Goal: Information Seeking & Learning: Learn about a topic

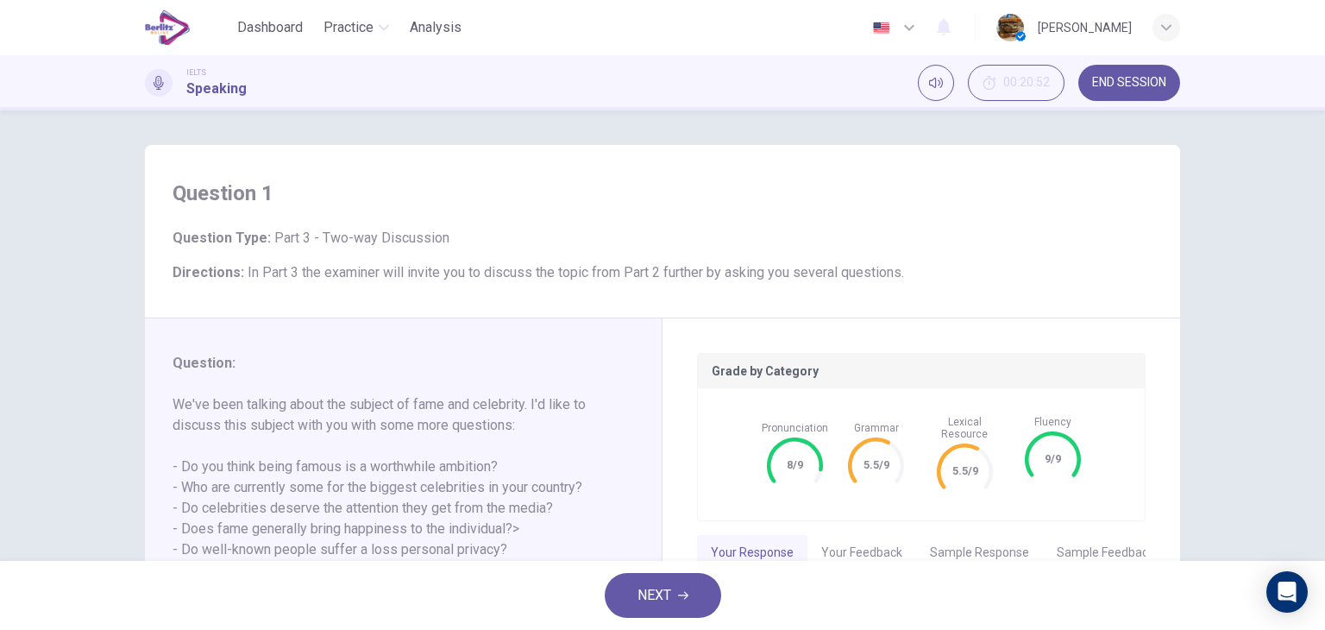
scroll to position [165, 0]
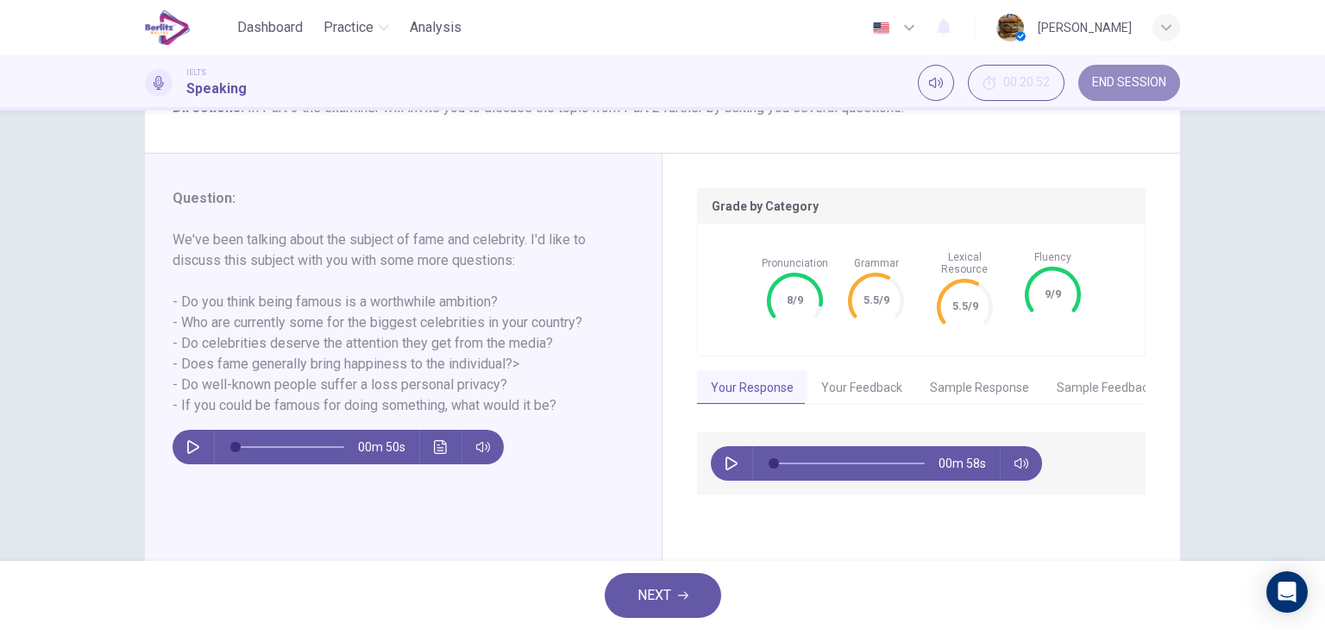
click at [1142, 84] on span "END SESSION" at bounding box center [1129, 83] width 74 height 14
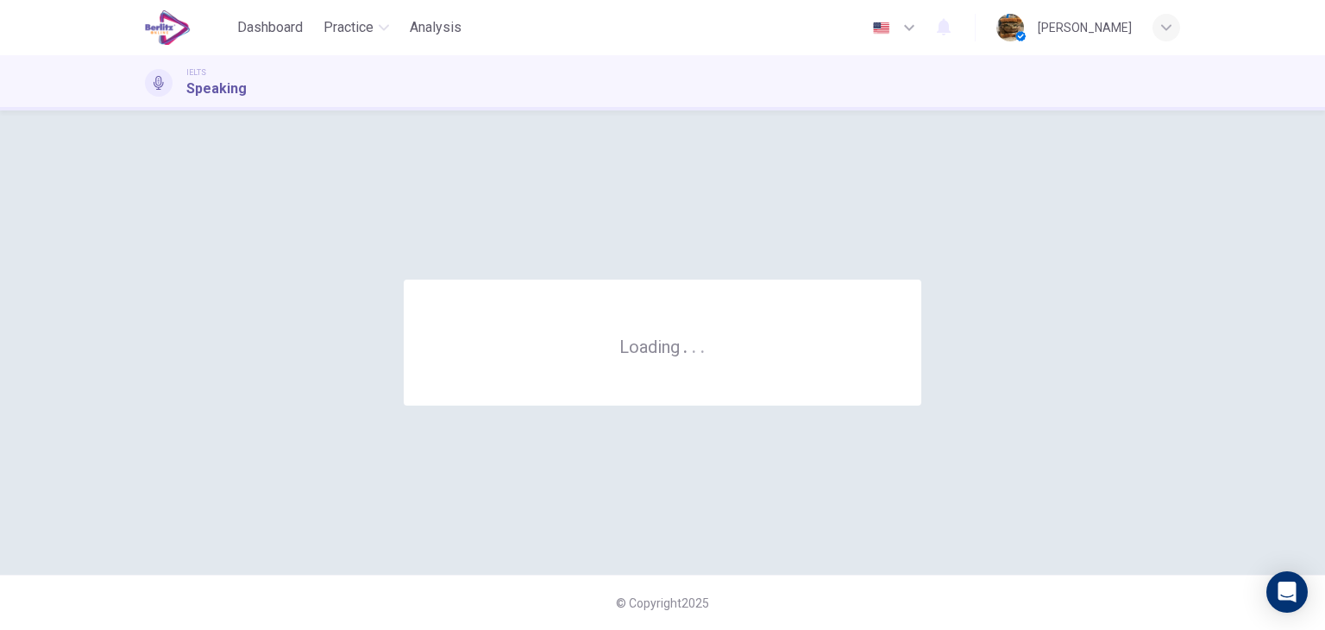
scroll to position [0, 0]
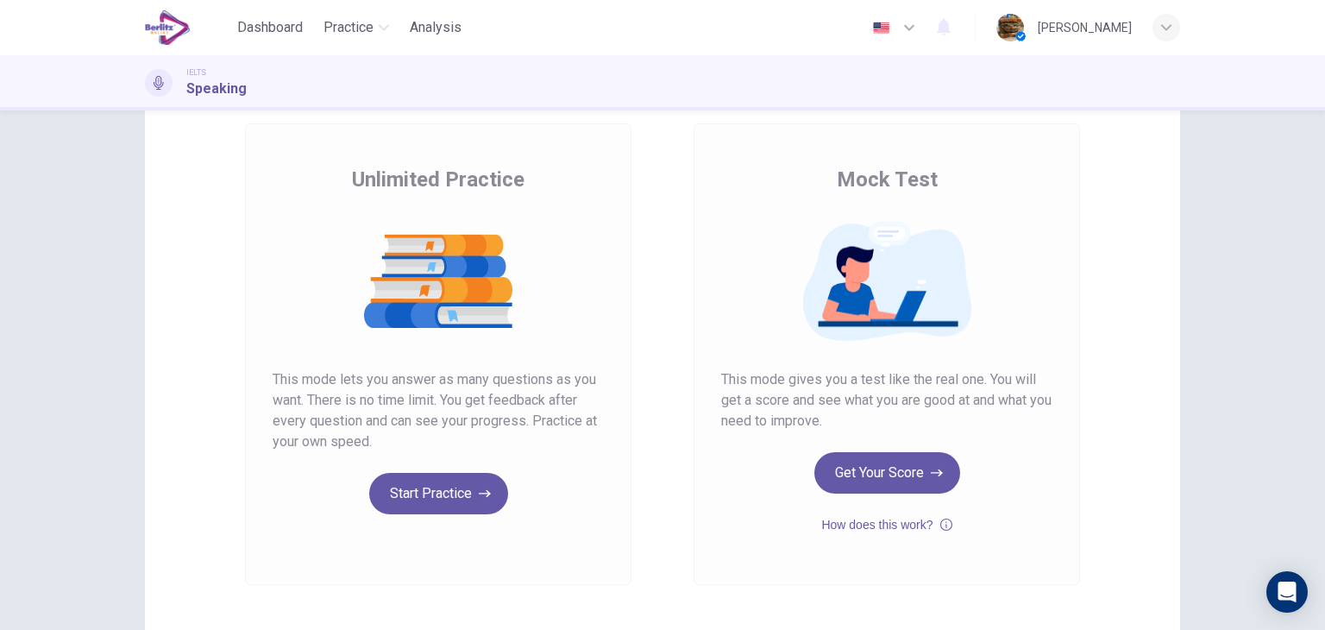
scroll to position [97, 0]
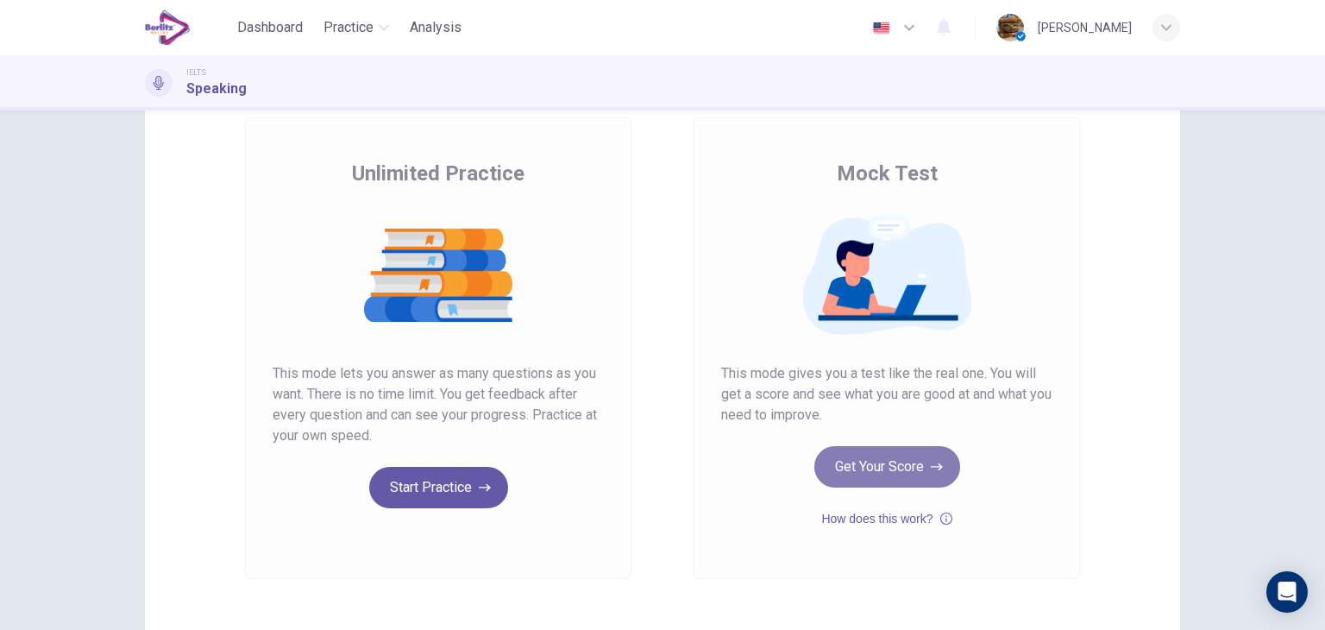
click at [887, 453] on button "Get Your Score" at bounding box center [887, 466] width 146 height 41
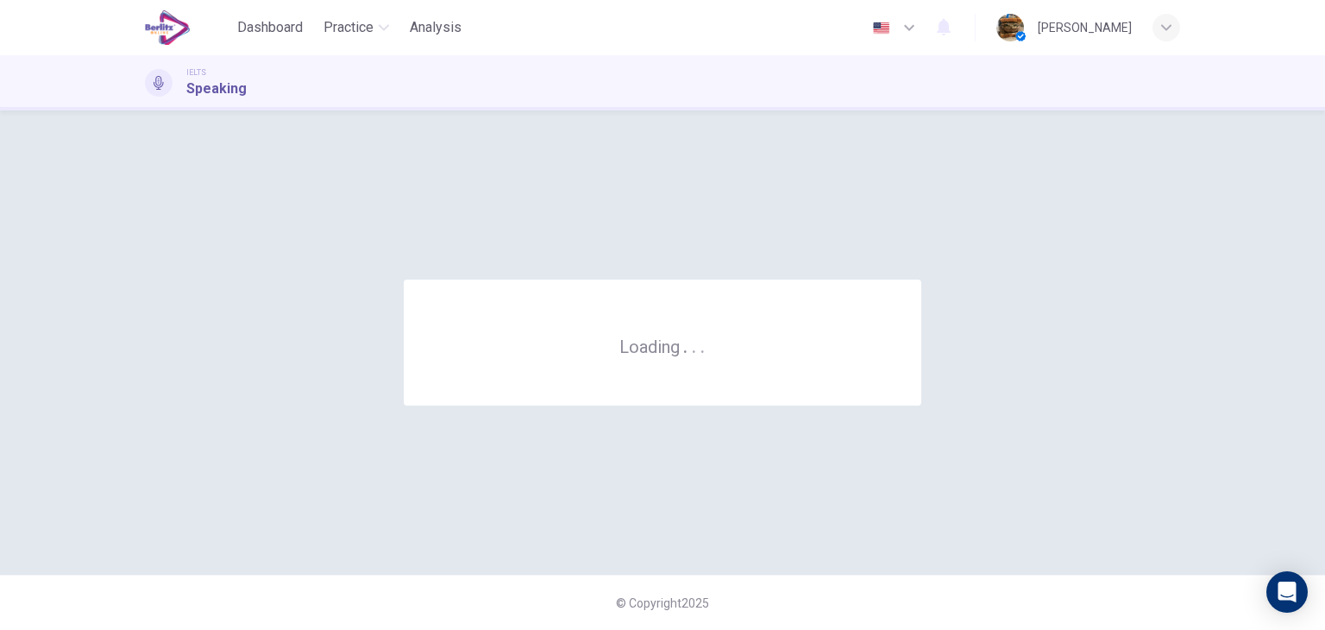
scroll to position [0, 0]
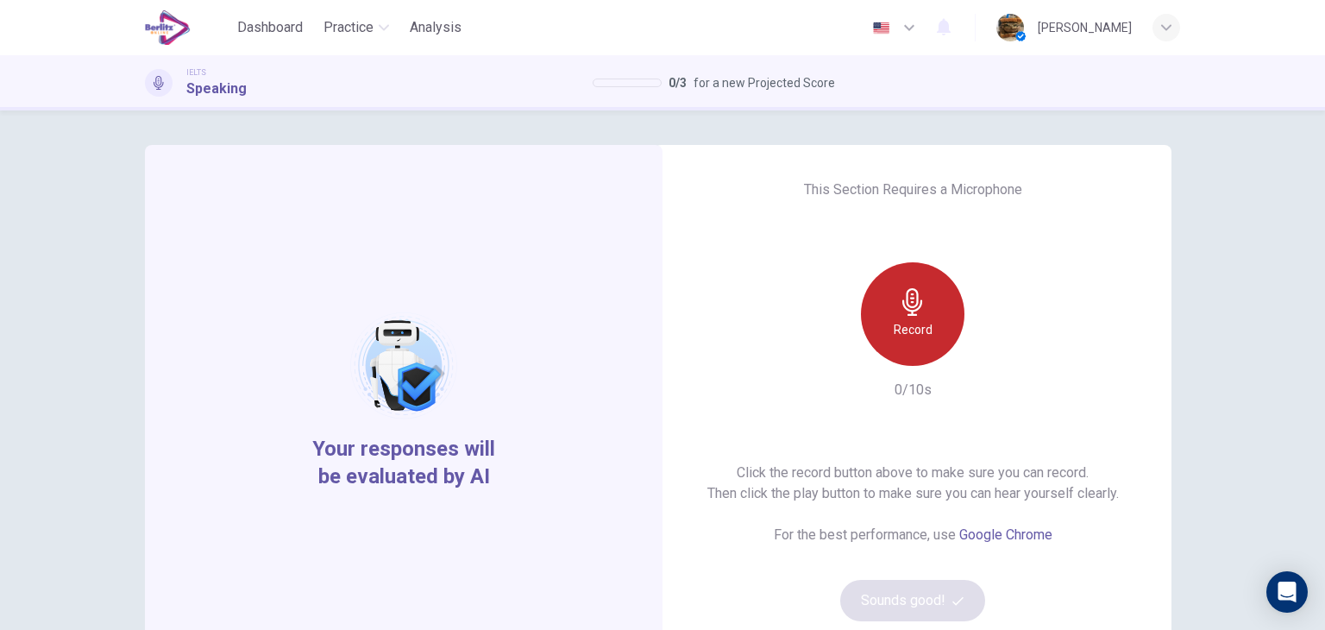
click at [899, 311] on icon "button" at bounding box center [913, 302] width 28 height 28
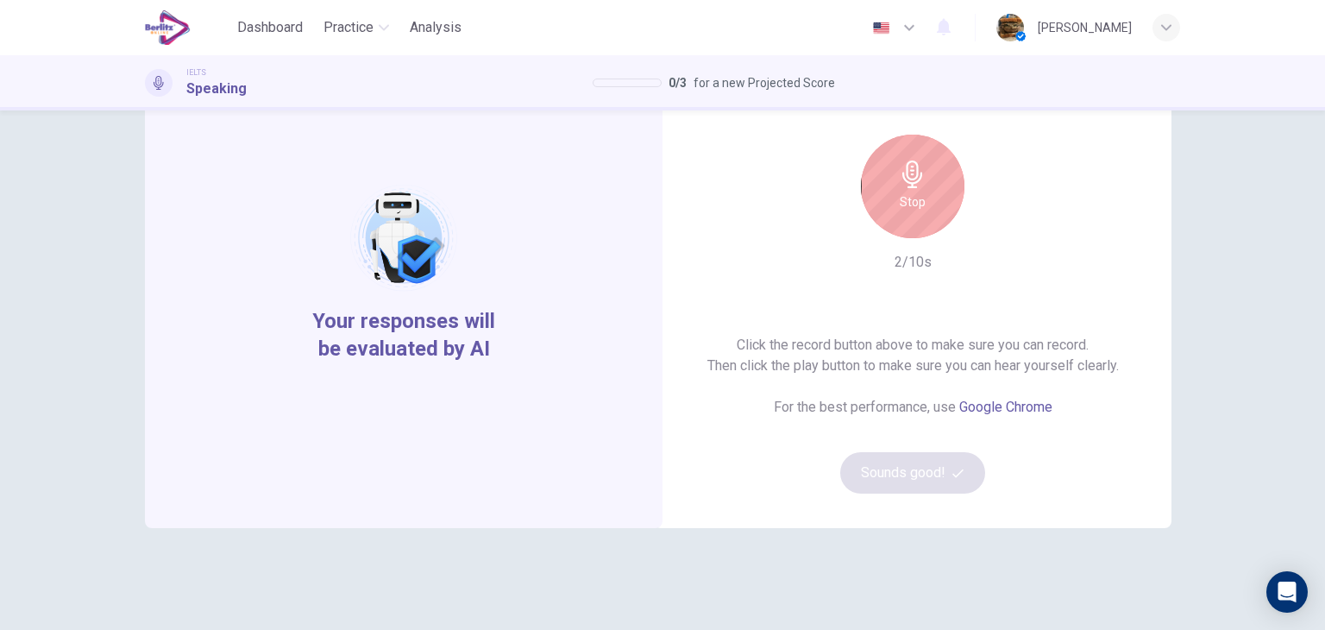
scroll to position [131, 0]
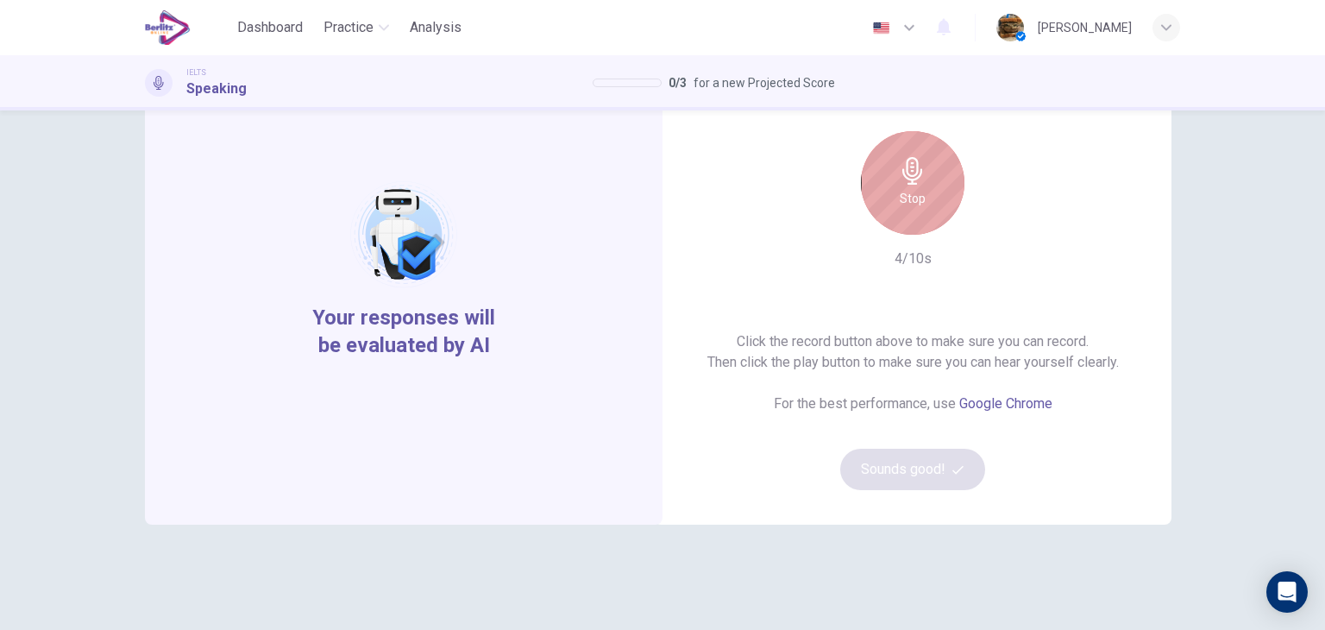
click at [916, 208] on h6 "Stop" at bounding box center [913, 198] width 26 height 21
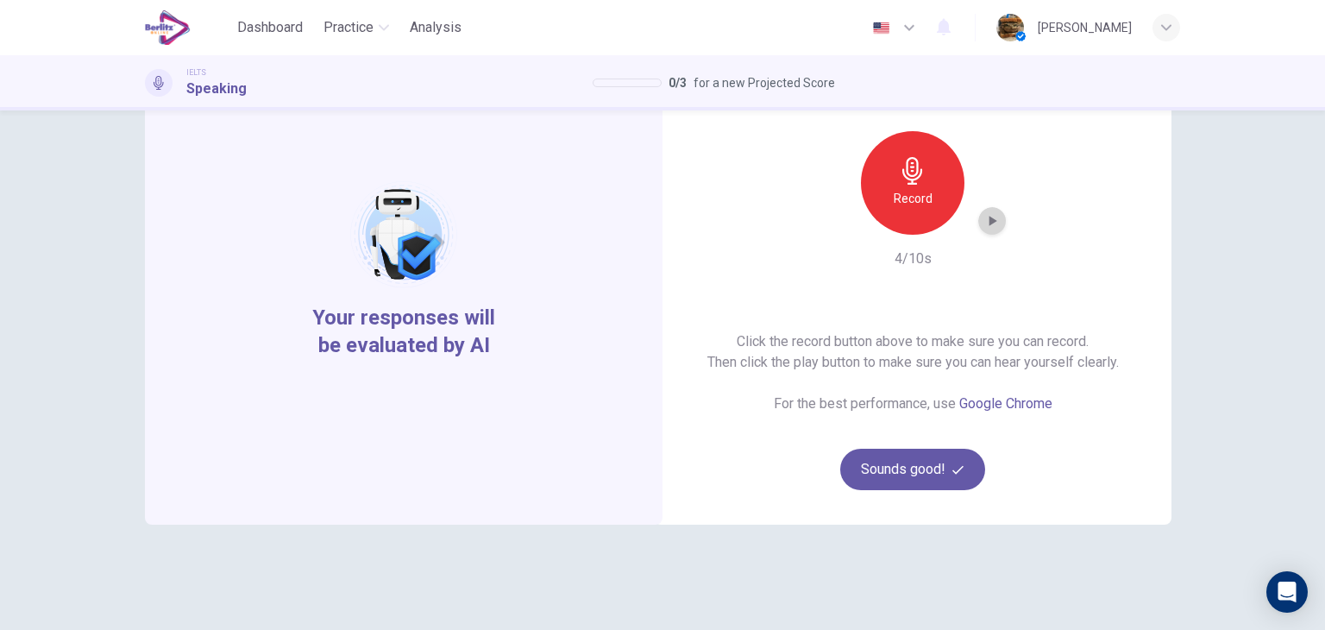
click at [987, 228] on icon "button" at bounding box center [991, 220] width 17 height 17
click at [902, 453] on button "Sounds good!" at bounding box center [912, 469] width 145 height 41
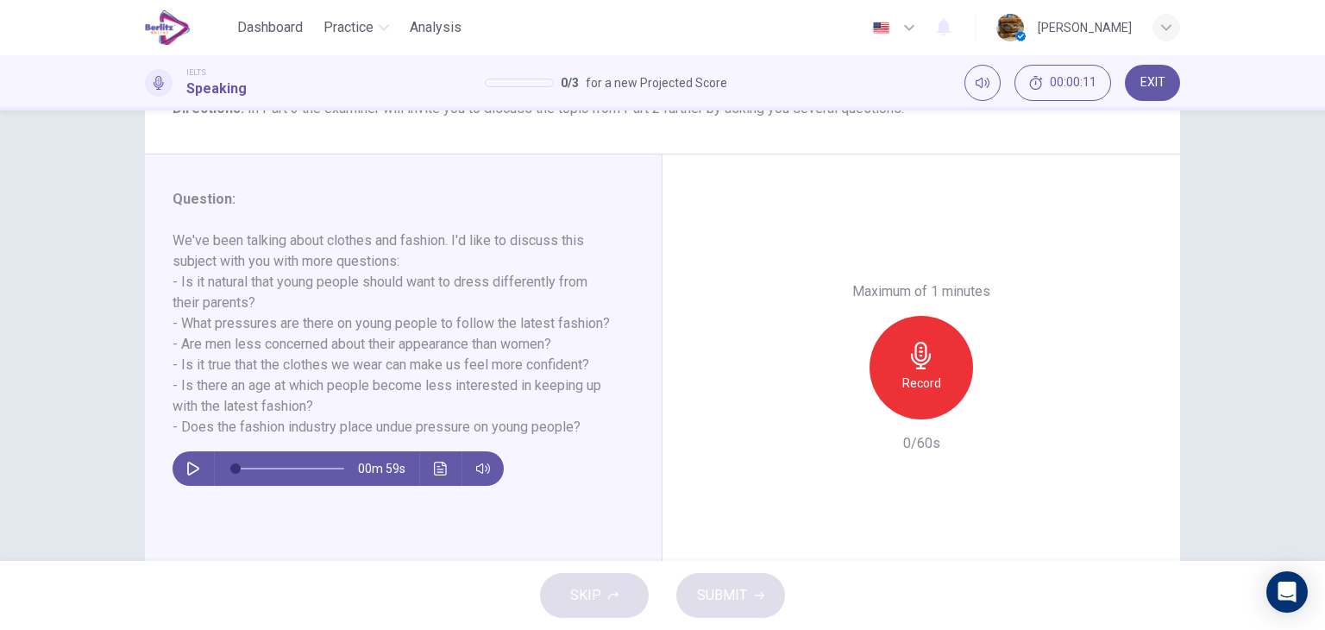
scroll to position [167, 0]
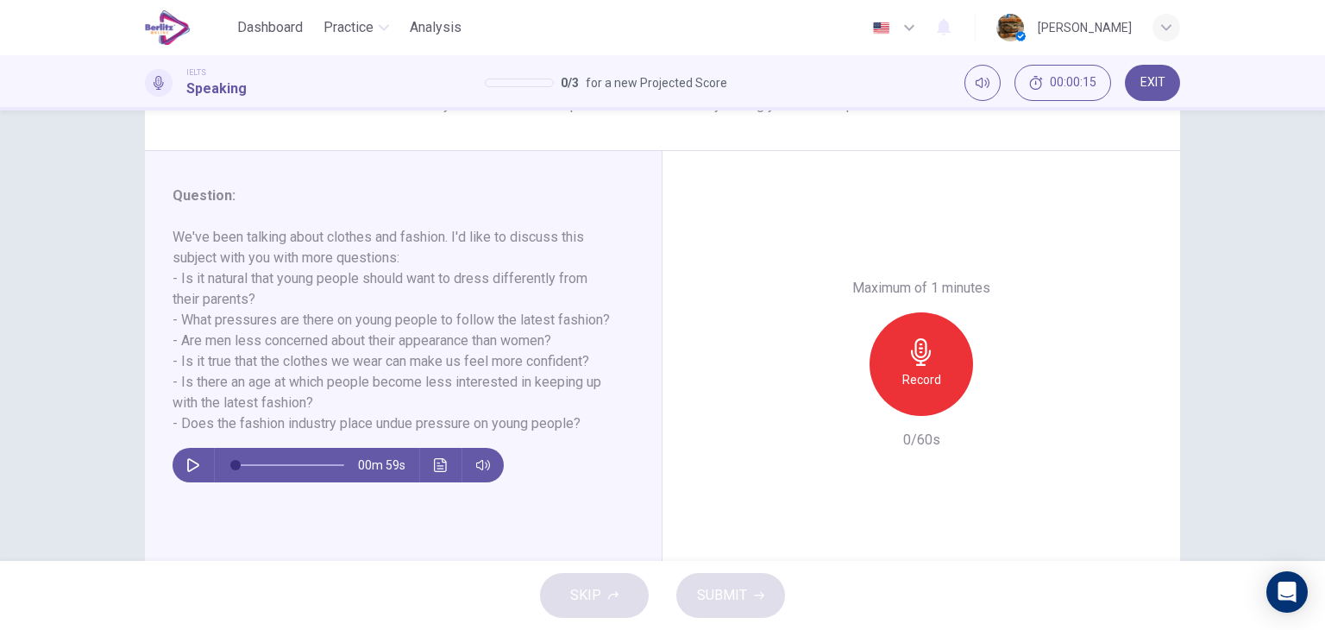
drag, startPoint x: 180, startPoint y: 286, endPoint x: 252, endPoint y: 298, distance: 72.6
click at [252, 298] on h6 "We've been talking about clothes and fashion. I'd like to discuss this subject …" at bounding box center [393, 330] width 441 height 207
drag, startPoint x: 193, startPoint y: 322, endPoint x: 404, endPoint y: 330, distance: 210.7
click at [404, 330] on h6 "We've been talking about clothes and fashion. I'd like to discuss this subject …" at bounding box center [393, 330] width 441 height 207
drag, startPoint x: 404, startPoint y: 330, endPoint x: 474, endPoint y: 368, distance: 80.3
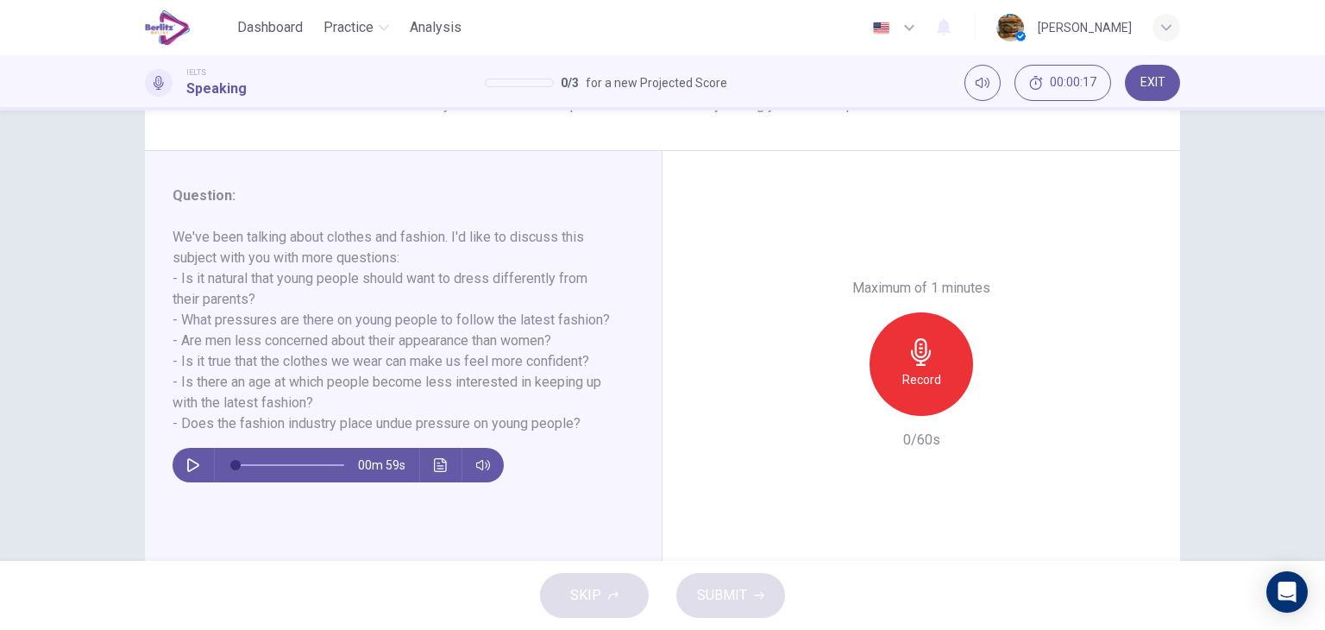
click at [474, 368] on h6 "We've been talking about clothes and fashion. I'd like to discuss this subject …" at bounding box center [393, 330] width 441 height 207
drag, startPoint x: 182, startPoint y: 343, endPoint x: 405, endPoint y: 349, distance: 223.5
click at [405, 349] on h6 "We've been talking about clothes and fashion. I'd like to discuss this subject …" at bounding box center [393, 330] width 441 height 207
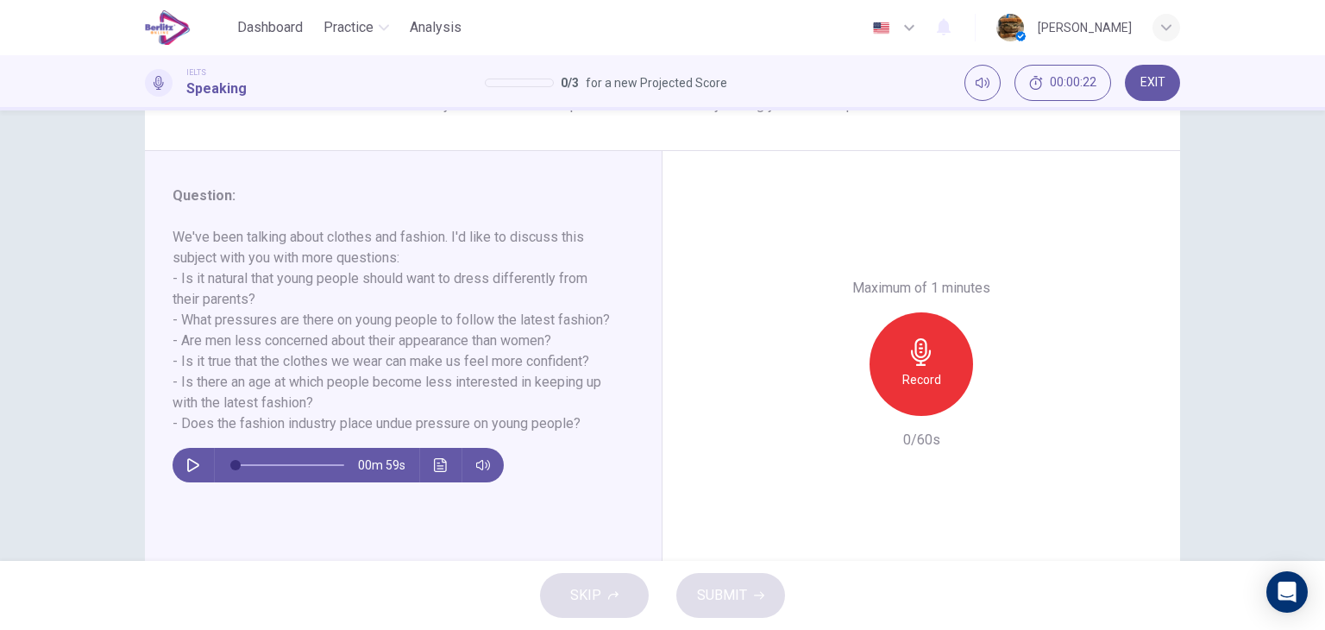
drag, startPoint x: 314, startPoint y: 357, endPoint x: 556, endPoint y: 394, distance: 245.2
click at [556, 394] on h6 "We've been talking about clothes and fashion. I'd like to discuss this subject …" at bounding box center [393, 330] width 441 height 207
drag, startPoint x: 204, startPoint y: 379, endPoint x: 534, endPoint y: 408, distance: 330.8
click at [534, 408] on h6 "We've been talking about clothes and fashion. I'd like to discuss this subject …" at bounding box center [393, 330] width 441 height 207
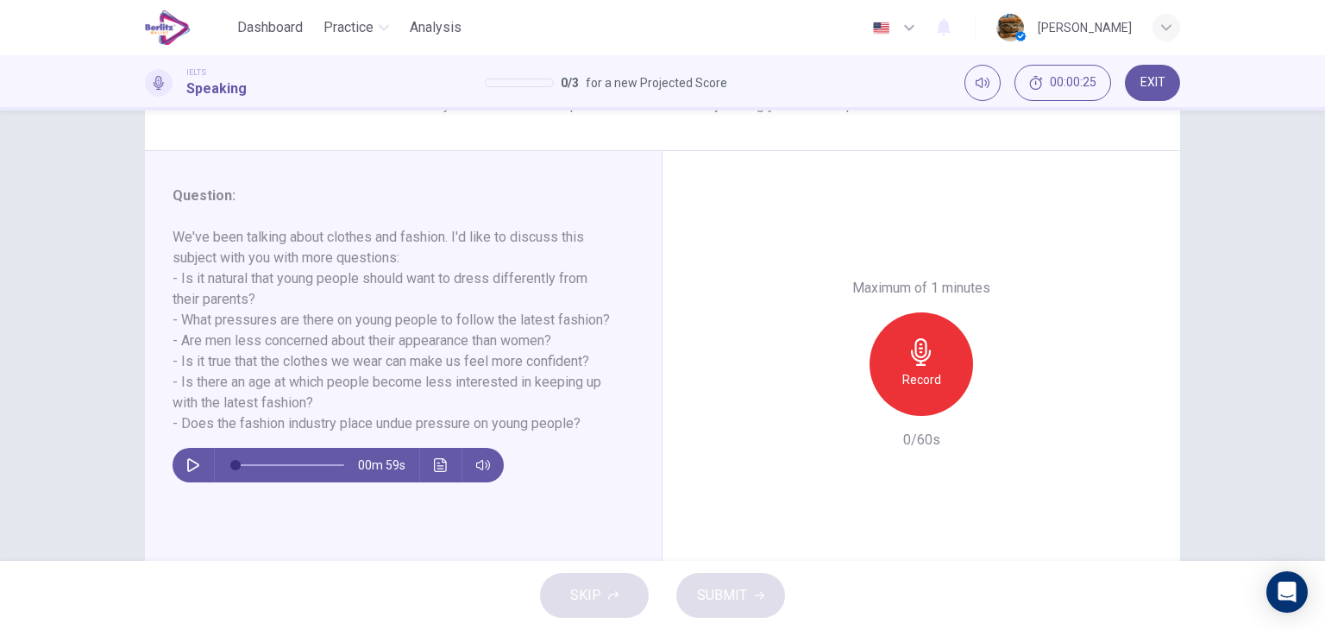
click at [534, 408] on h6 "We've been talking about clothes and fashion. I'd like to discuss this subject …" at bounding box center [393, 330] width 441 height 207
click at [1152, 89] on span "EXIT" at bounding box center [1152, 83] width 25 height 14
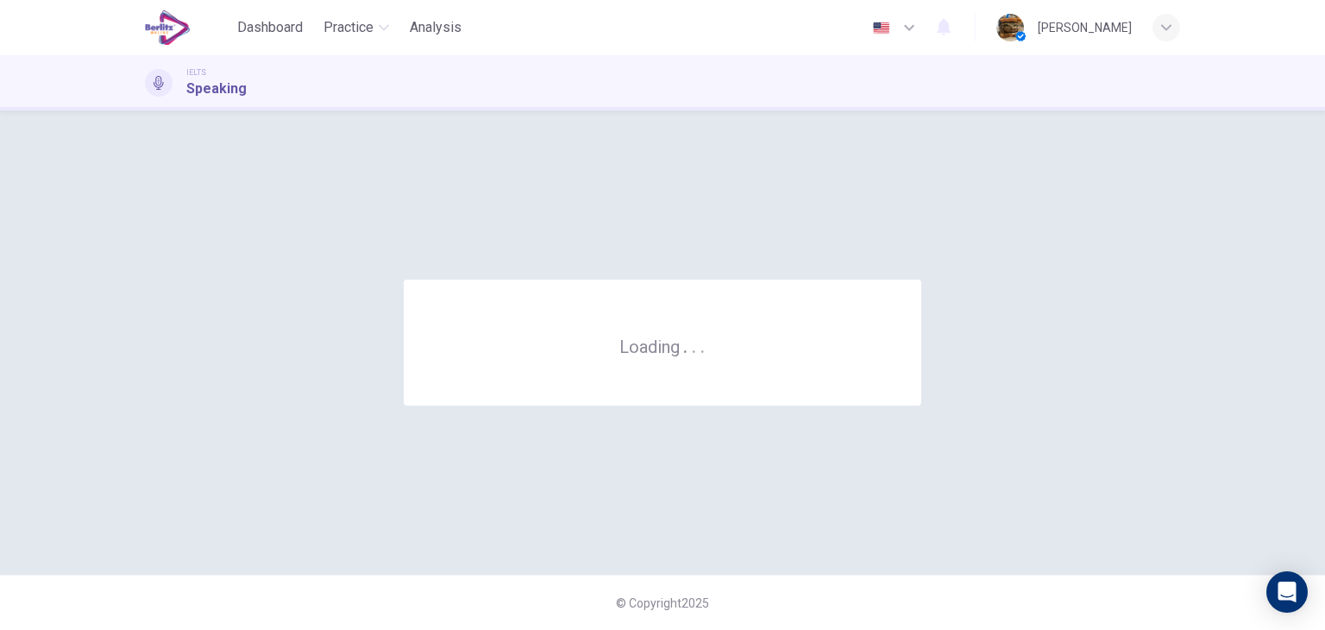
scroll to position [0, 0]
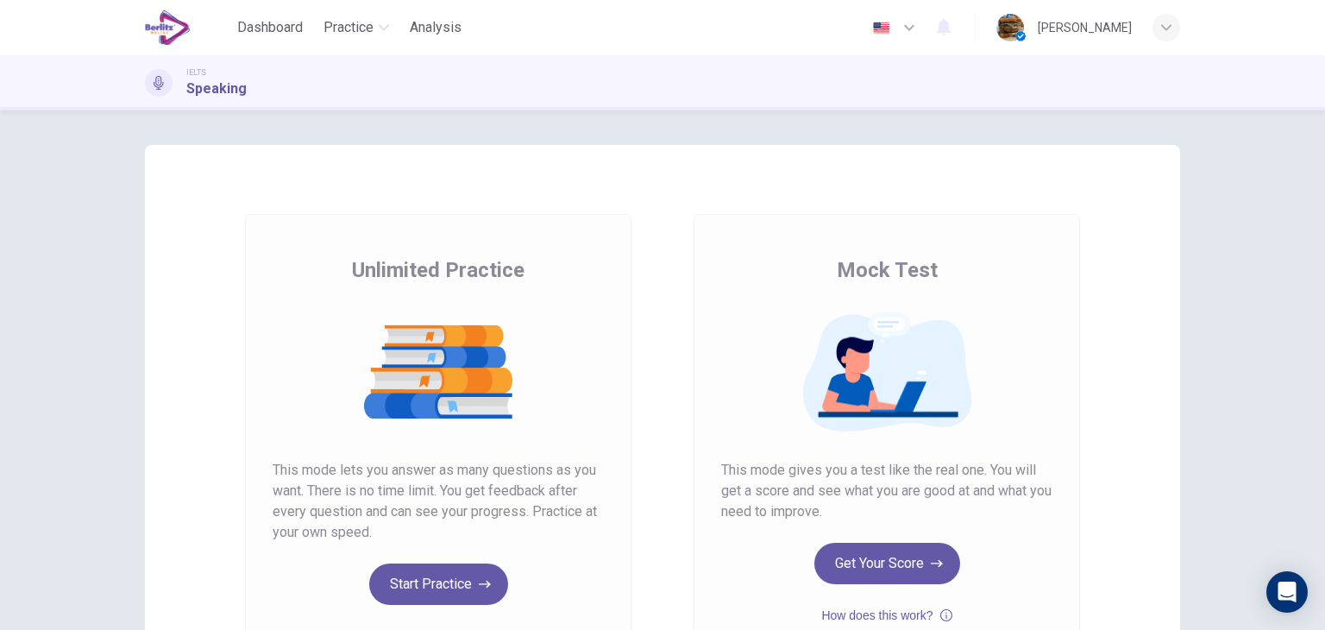
drag, startPoint x: 1311, startPoint y: 179, endPoint x: 1305, endPoint y: 251, distance: 71.9
click at [1305, 251] on div "Unlimited Practice Mock Test Unlimited Practice This mode lets you answer as ma…" at bounding box center [662, 369] width 1325 height 519
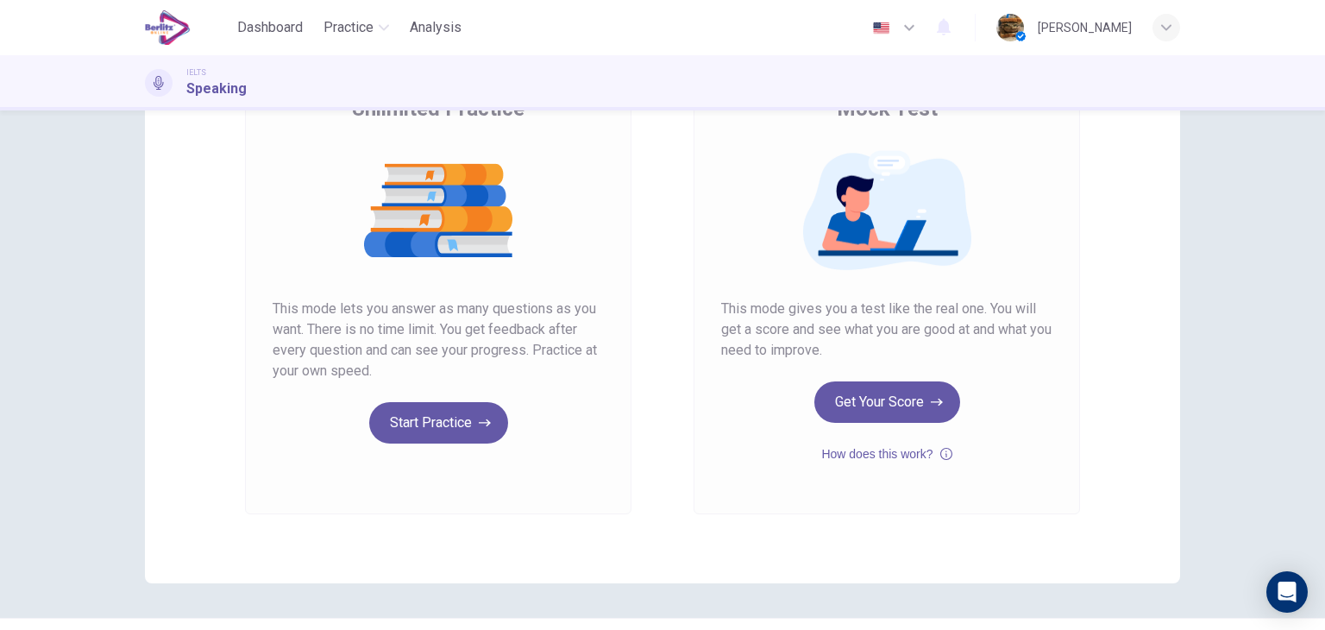
scroll to position [166, 0]
